Goal: Information Seeking & Learning: Check status

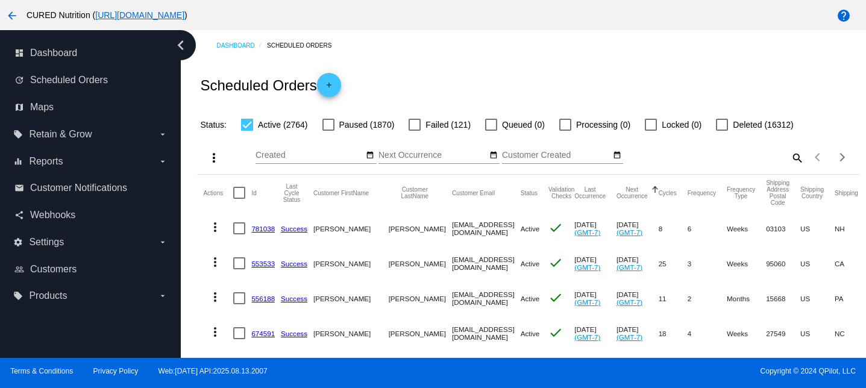
click at [801, 162] on mat-icon "search" at bounding box center [797, 157] width 14 height 19
click at [772, 152] on input "Search" at bounding box center [722, 156] width 165 height 10
paste input "[EMAIL_ADDRESS][DOMAIN_NAME]"
type input "[EMAIL_ADDRESS][DOMAIN_NAME]"
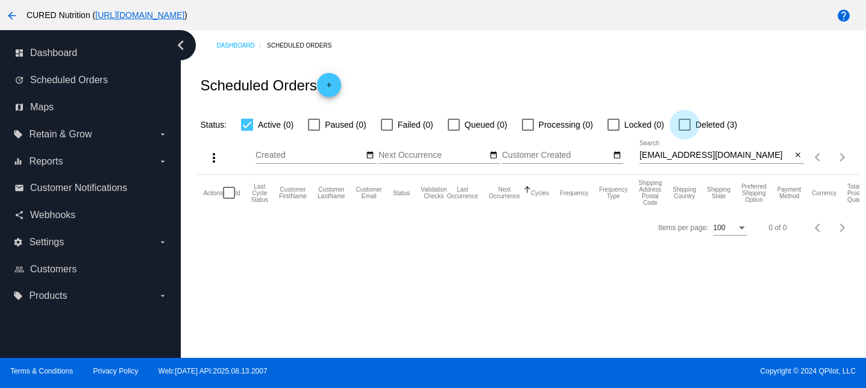
click at [679, 122] on div at bounding box center [685, 125] width 12 height 12
click at [684, 131] on input "Deleted (3)" at bounding box center [684, 131] width 1 height 1
checkbox input "true"
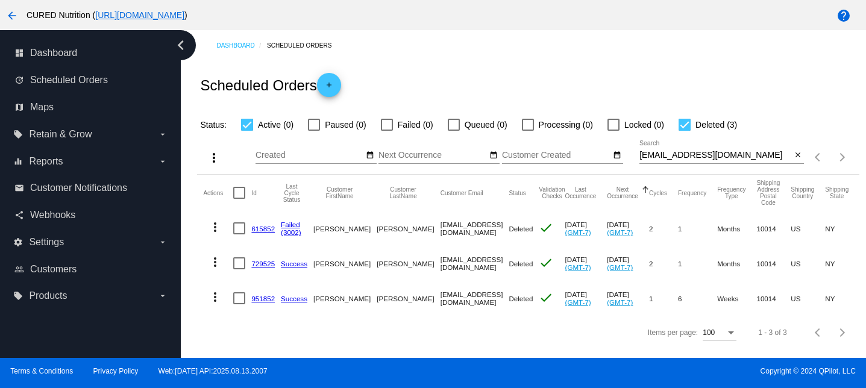
click at [216, 300] on mat-icon "more_vert" at bounding box center [215, 297] width 14 height 14
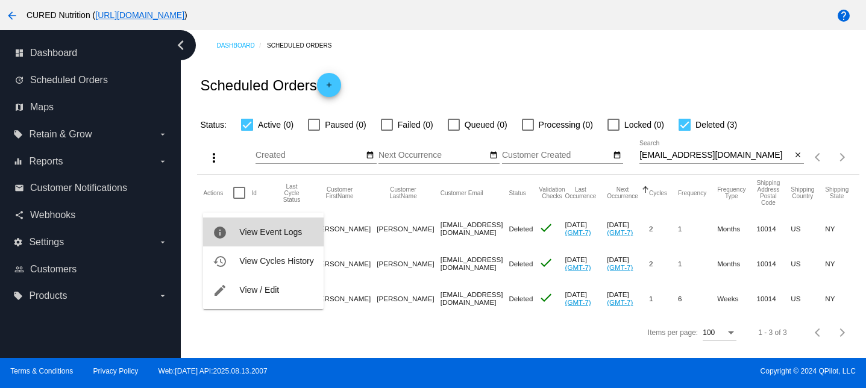
click at [259, 229] on span "View Event Logs" at bounding box center [270, 232] width 63 height 10
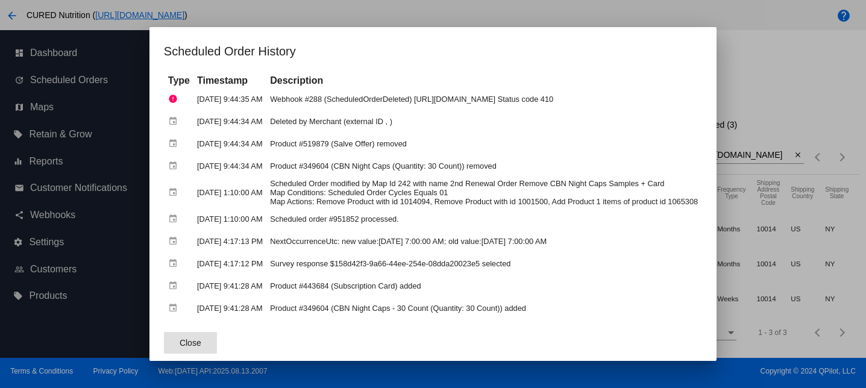
click at [180, 342] on span "Close" at bounding box center [191, 343] width 22 height 10
